Goal: Task Accomplishment & Management: Manage account settings

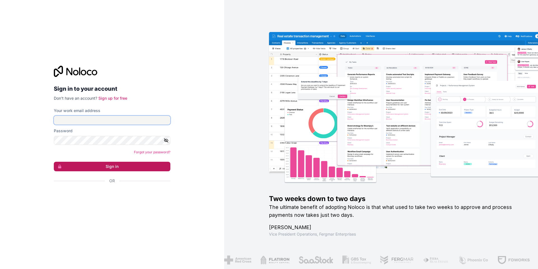
type input "[EMAIL_ADDRESS][DOMAIN_NAME]"
click at [105, 163] on button "Sign in" at bounding box center [112, 166] width 117 height 10
click at [116, 168] on button "Sign in" at bounding box center [112, 166] width 117 height 10
click at [54, 161] on button "Sign in" at bounding box center [112, 166] width 117 height 10
click at [177, 96] on div "Sign in to your account Don't have an account? Sign up for free Your work email…" at bounding box center [112, 134] width 224 height 269
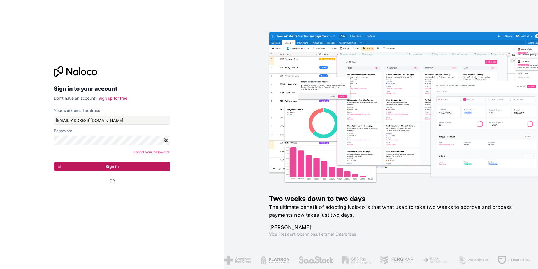
click at [125, 164] on button "Sign in" at bounding box center [112, 166] width 117 height 10
click at [110, 205] on div "Sign in to your account Don't have an account? Sign up for free Your work email…" at bounding box center [112, 134] width 126 height 155
